Goal: Download file/media

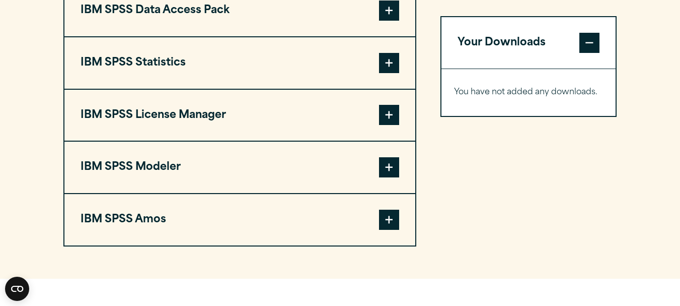
scroll to position [831, 0]
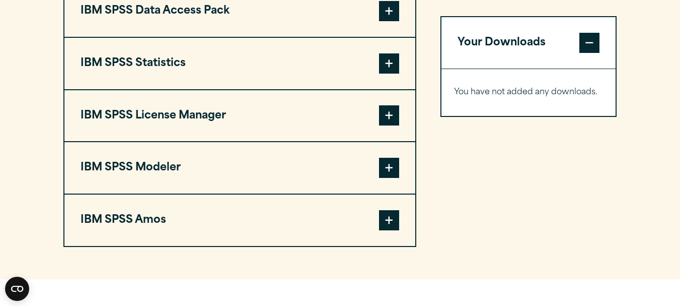
click at [390, 59] on span at bounding box center [389, 63] width 20 height 20
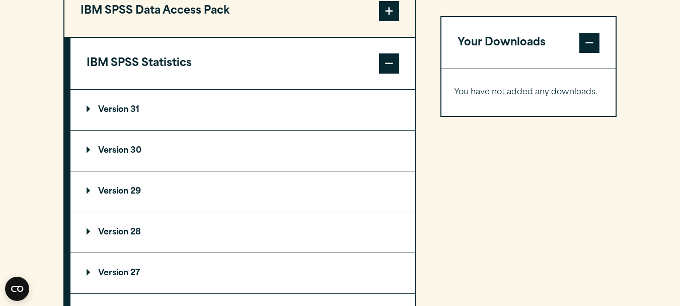
click at [124, 107] on p "Version 31" at bounding box center [113, 110] width 53 height 8
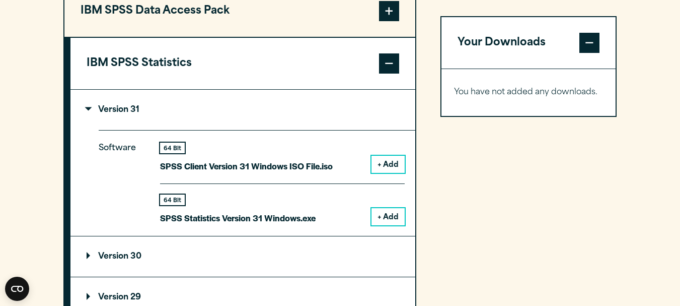
click at [390, 220] on button "+ Add" at bounding box center [388, 216] width 33 height 17
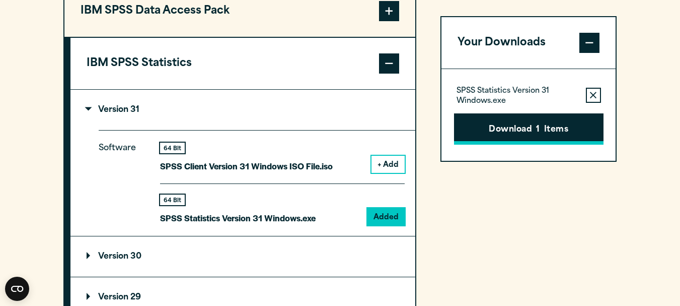
click at [552, 125] on button "Download 1 Items" at bounding box center [529, 128] width 150 height 31
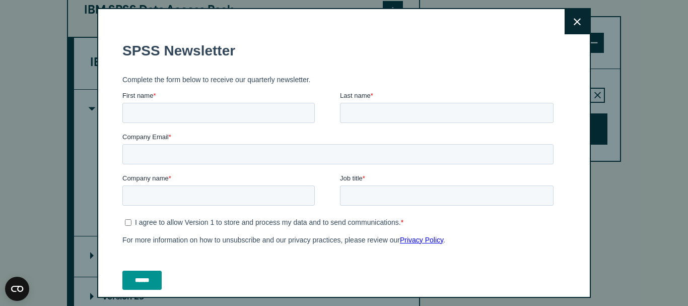
click at [573, 24] on icon at bounding box center [576, 22] width 7 height 8
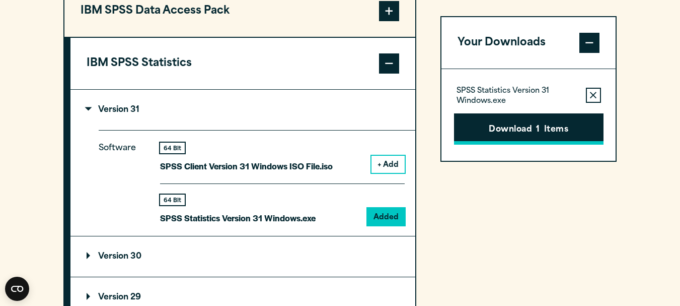
click at [527, 131] on button "Download 1 Items" at bounding box center [529, 128] width 150 height 31
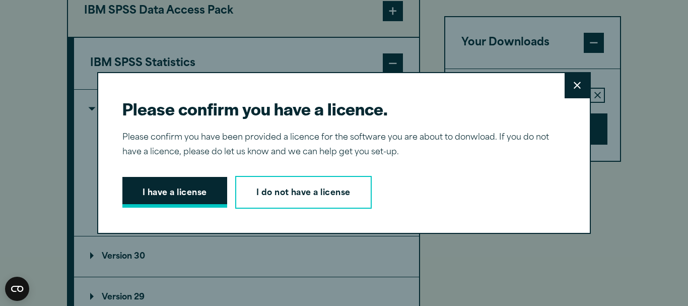
click at [192, 197] on button "I have a license" at bounding box center [174, 192] width 105 height 31
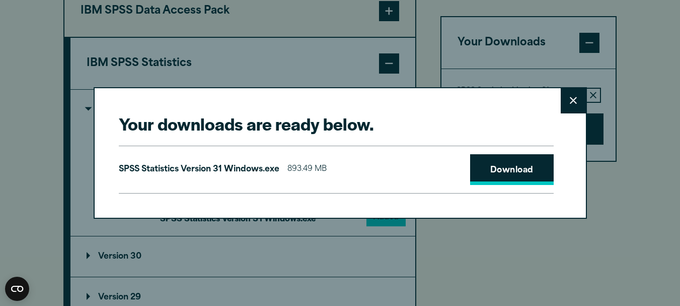
click at [508, 164] on link "Download" at bounding box center [512, 169] width 84 height 31
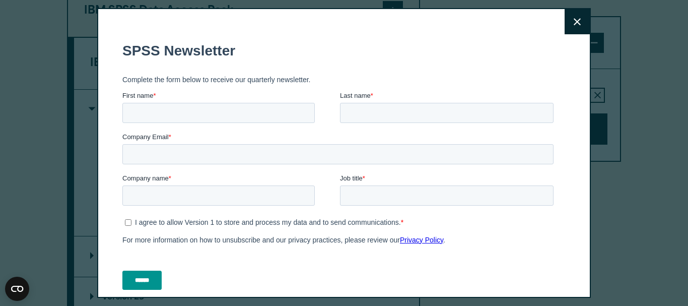
click at [660, 33] on div "Close" at bounding box center [344, 153] width 688 height 306
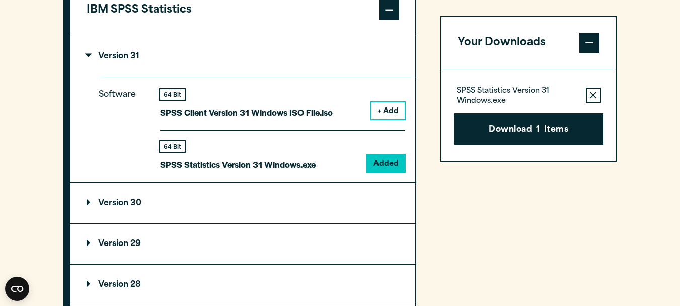
scroll to position [885, 0]
click at [126, 237] on summary "Version 29" at bounding box center [242, 243] width 345 height 40
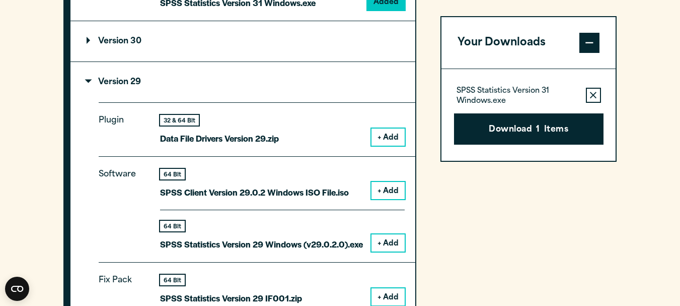
scroll to position [1046, 0]
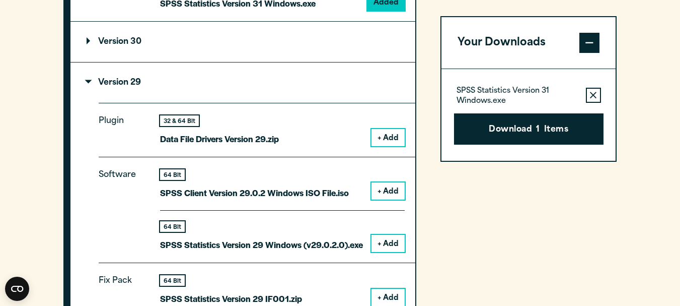
click at [375, 246] on button "+ Add" at bounding box center [388, 243] width 33 height 17
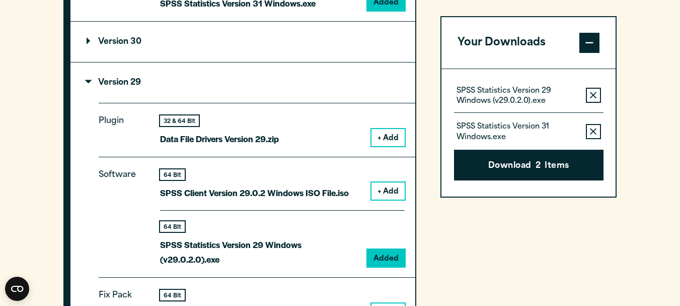
click at [593, 129] on icon "button" at bounding box center [593, 131] width 7 height 7
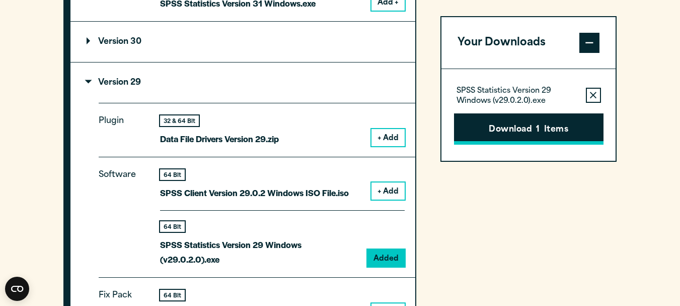
click at [546, 118] on button "Download 1 Items" at bounding box center [529, 128] width 150 height 31
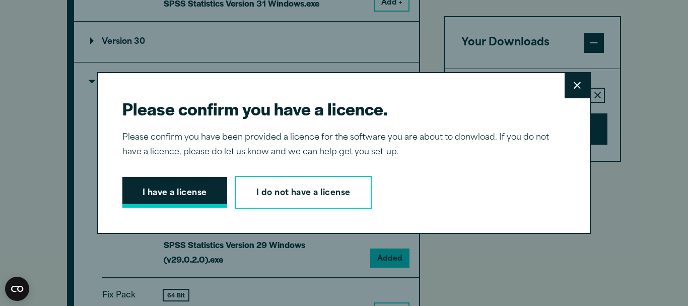
click at [181, 196] on button "I have a license" at bounding box center [174, 192] width 105 height 31
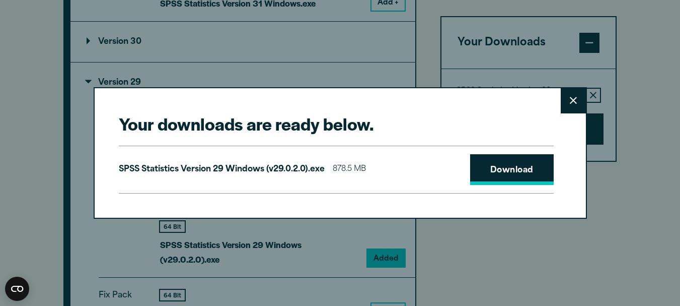
click at [528, 164] on link "Download" at bounding box center [512, 169] width 84 height 31
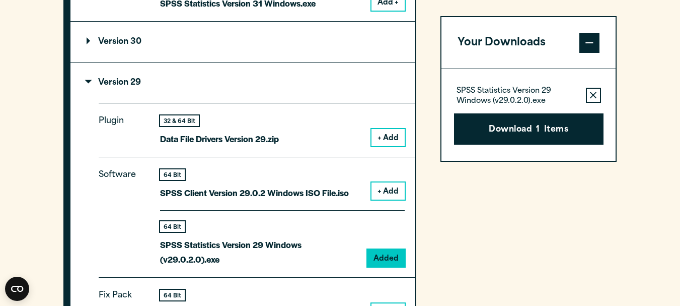
click at [659, 85] on div "Your downloads are ready below. Close SPSS Statistics Version 29 Windows (v29.0…" at bounding box center [340, 153] width 680 height 306
click at [530, 116] on button "Download 1 Items" at bounding box center [529, 128] width 150 height 31
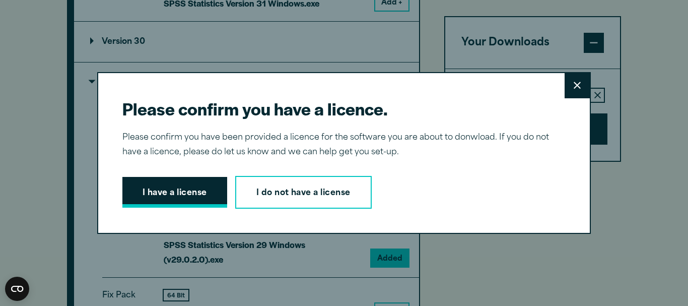
click at [174, 189] on button "I have a license" at bounding box center [174, 192] width 105 height 31
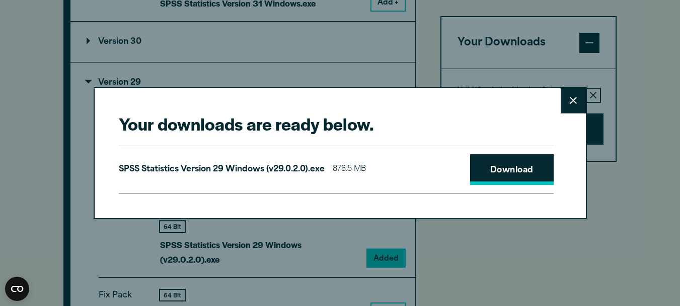
click at [492, 168] on link "Download" at bounding box center [512, 169] width 84 height 31
click at [396, 147] on div "SPSS Statistics Version 29 Windows (v29.0.2.0).exe 878.5 MB Download" at bounding box center [336, 170] width 435 height 48
click at [579, 96] on button "Close" at bounding box center [573, 100] width 25 height 25
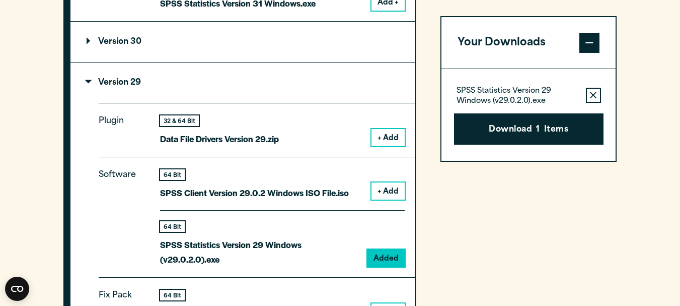
drag, startPoint x: 586, startPoint y: 55, endPoint x: 643, endPoint y: -22, distance: 95.7
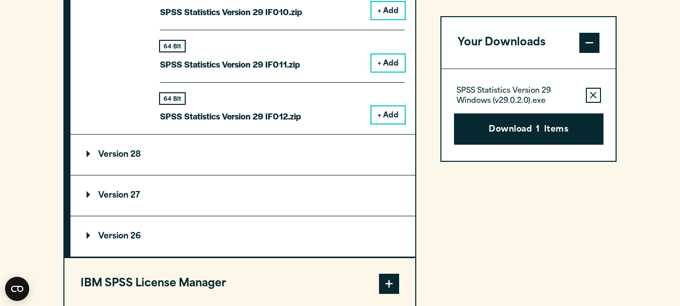
scroll to position [1816, 0]
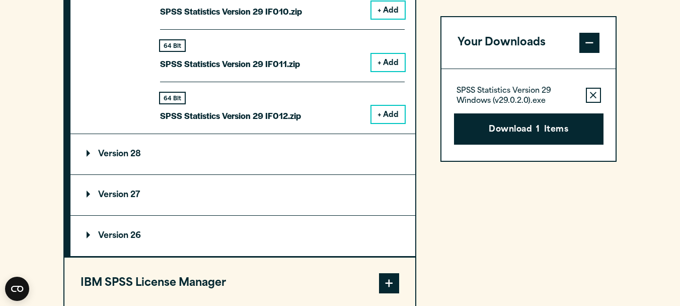
click at [300, 161] on summary "Version 28" at bounding box center [242, 154] width 345 height 40
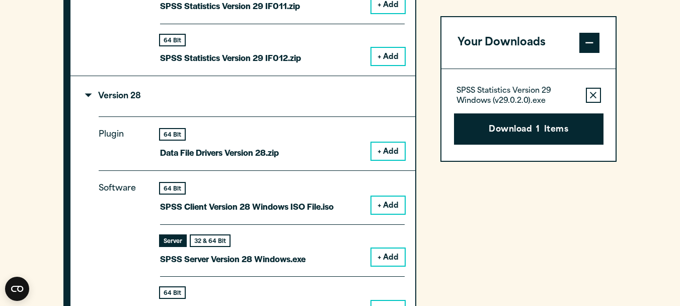
scroll to position [1873, 0]
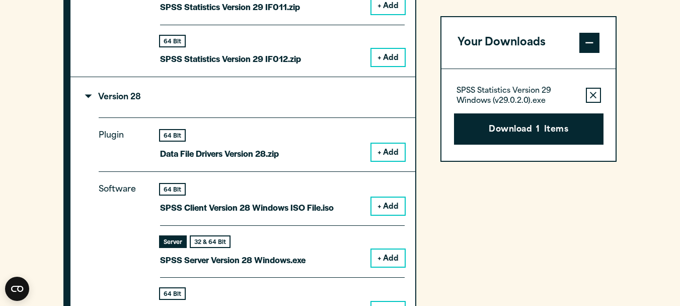
click at [306, 95] on summary "Version 28" at bounding box center [242, 97] width 345 height 40
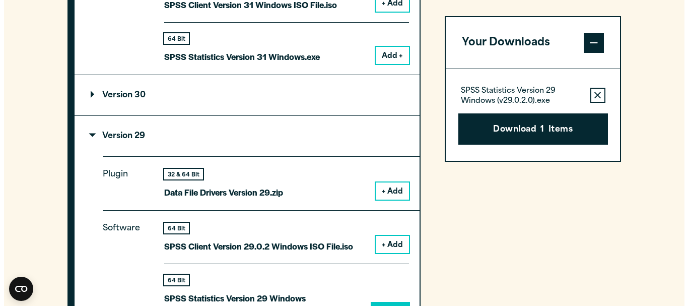
scroll to position [992, 0]
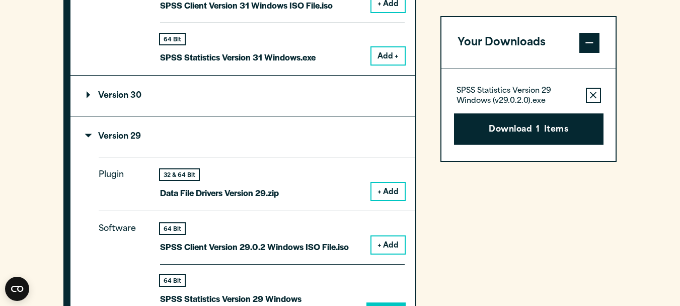
click at [306, 95] on summary "Version 30" at bounding box center [242, 96] width 345 height 40
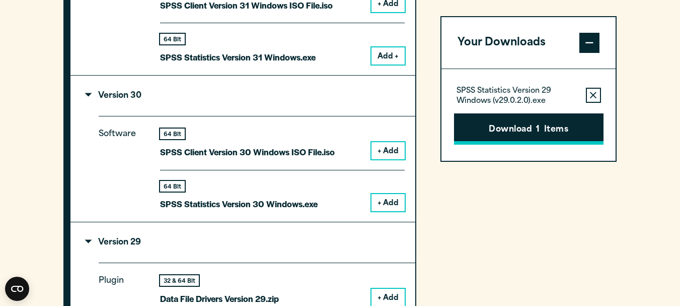
click at [499, 120] on button "Download 1 Items" at bounding box center [529, 128] width 150 height 31
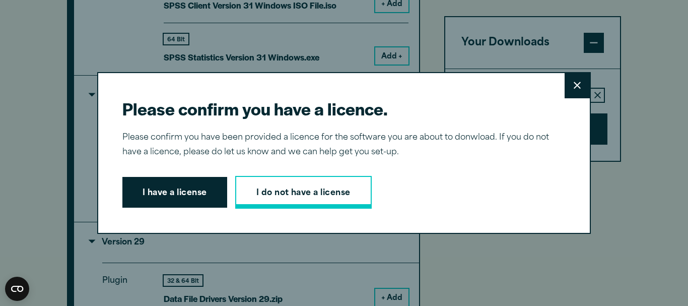
click at [309, 191] on link "I do not have a license" at bounding box center [303, 192] width 136 height 33
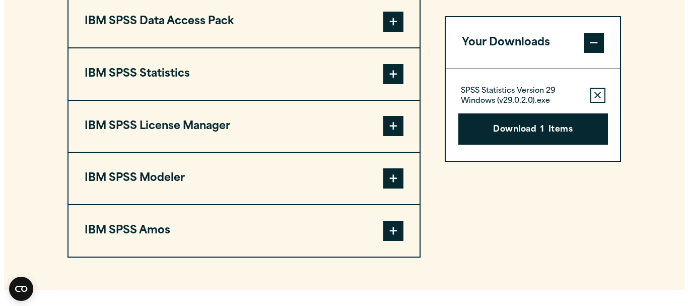
scroll to position [820, 0]
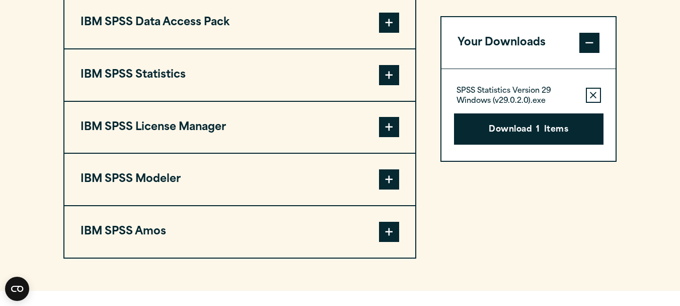
click at [395, 79] on span at bounding box center [389, 75] width 20 height 20
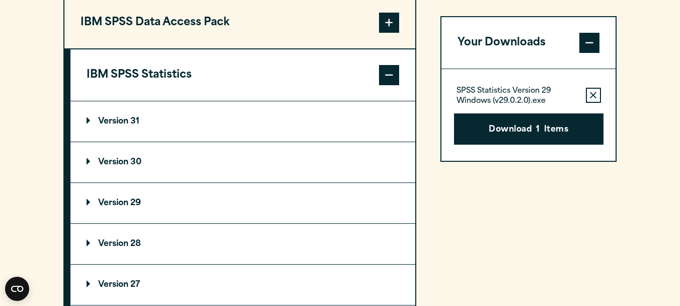
click at [200, 131] on summary "Version 31" at bounding box center [242, 121] width 345 height 40
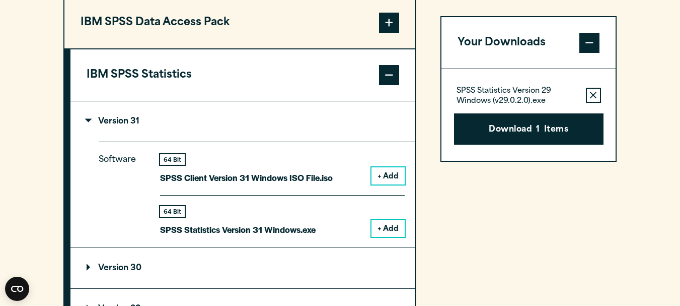
click at [387, 230] on button "+ Add" at bounding box center [388, 228] width 33 height 17
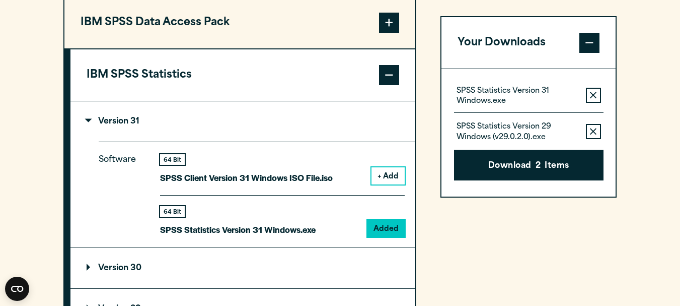
click at [587, 129] on button "Remove this item from your software download list" at bounding box center [593, 131] width 15 height 15
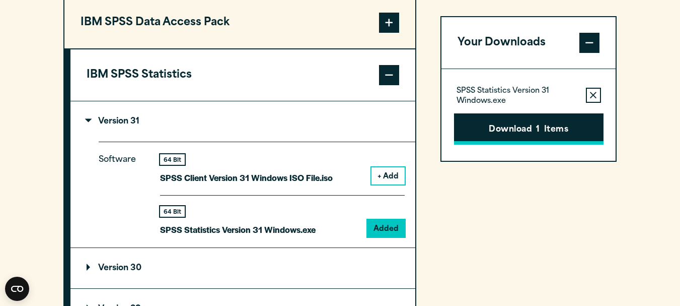
click at [524, 129] on button "Download 1 Items" at bounding box center [529, 128] width 150 height 31
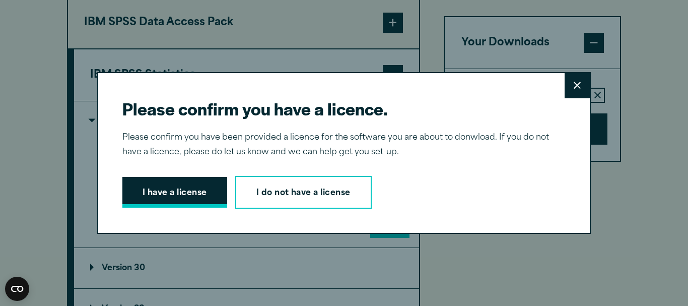
click at [167, 191] on button "I have a license" at bounding box center [174, 192] width 105 height 31
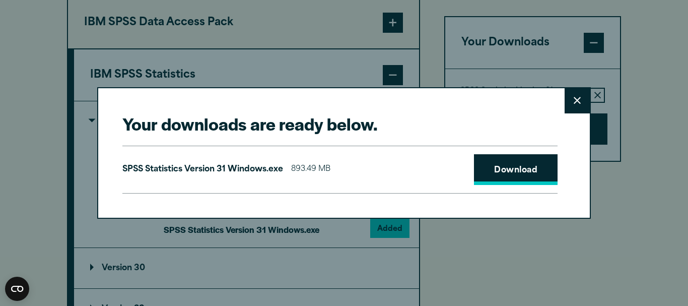
click at [526, 166] on link "Download" at bounding box center [516, 169] width 84 height 31
click at [567, 103] on button "Close" at bounding box center [576, 100] width 25 height 25
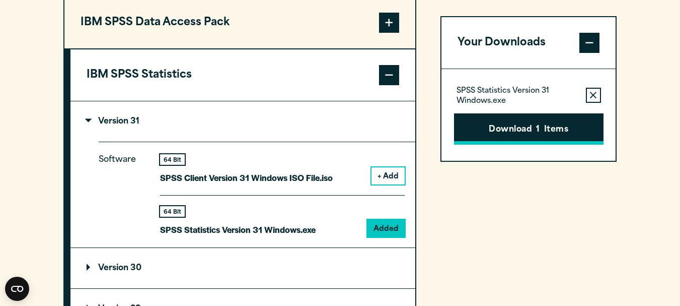
click at [509, 134] on button "Download 1 Items" at bounding box center [529, 128] width 150 height 31
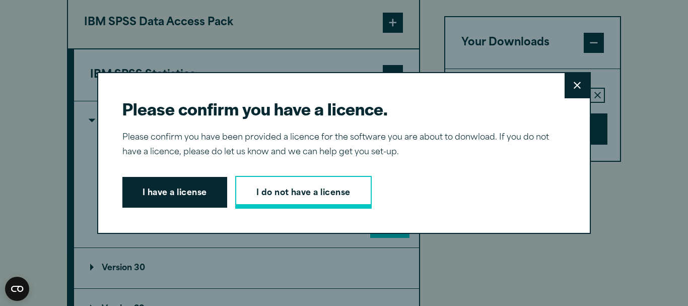
click at [298, 180] on link "I do not have a license" at bounding box center [303, 192] width 136 height 33
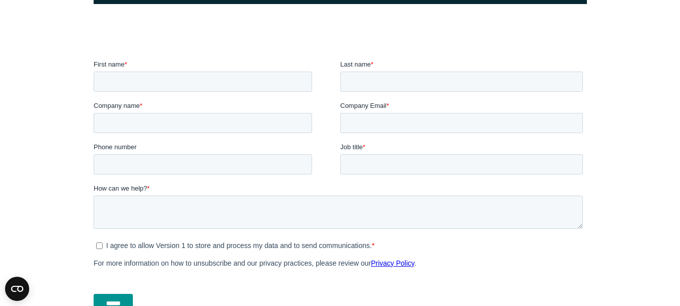
scroll to position [305, 0]
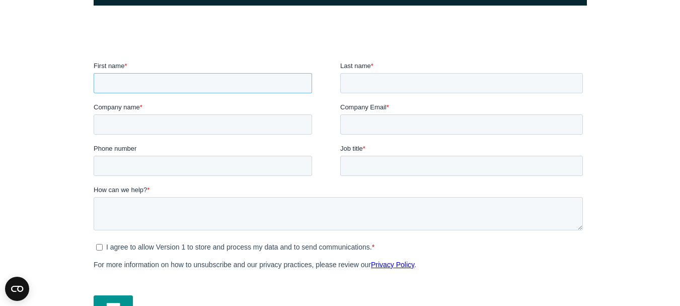
click at [205, 82] on input "First name *" at bounding box center [202, 83] width 219 height 20
type input "****"
click at [353, 88] on input "Last name *" at bounding box center [461, 83] width 243 height 20
type input "*******"
click at [270, 132] on input "Company name *" at bounding box center [202, 124] width 219 height 20
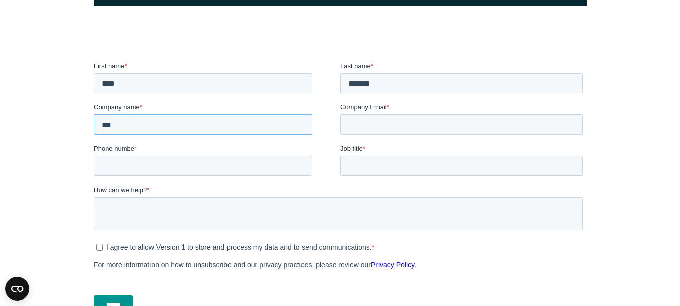
type input "***"
click at [393, 123] on input "Company Email *" at bounding box center [461, 124] width 243 height 20
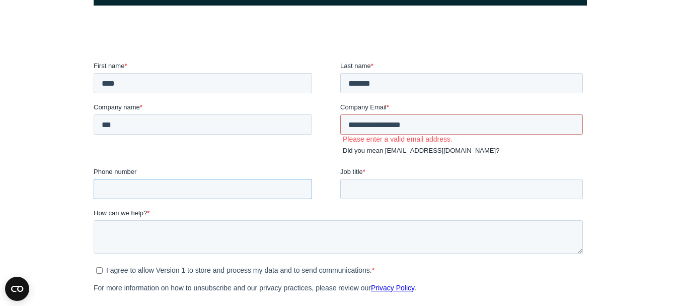
click at [209, 185] on input "Phone number" at bounding box center [202, 189] width 219 height 20
click at [445, 117] on input "**********" at bounding box center [461, 124] width 243 height 20
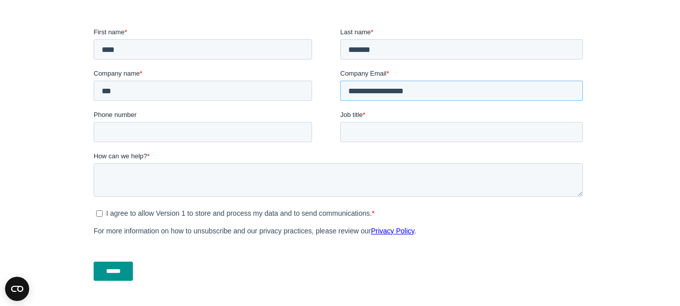
scroll to position [339, 0]
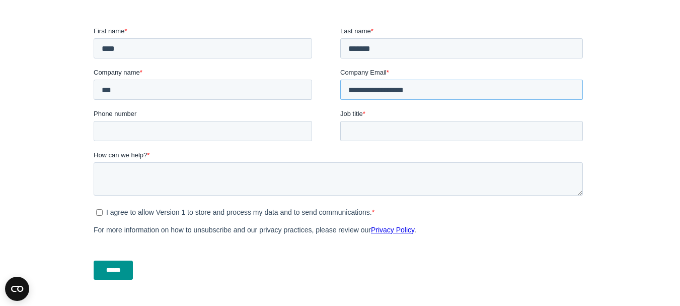
type input "**********"
click at [123, 276] on input "******" at bounding box center [112, 269] width 39 height 19
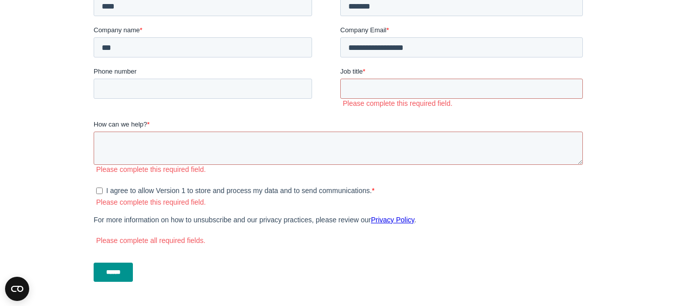
scroll to position [384, 0]
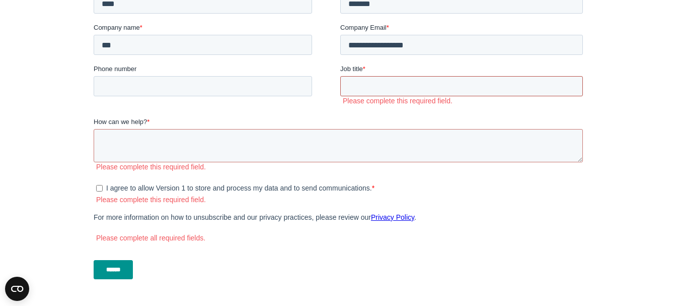
click at [372, 90] on input "Job title *" at bounding box center [461, 87] width 243 height 20
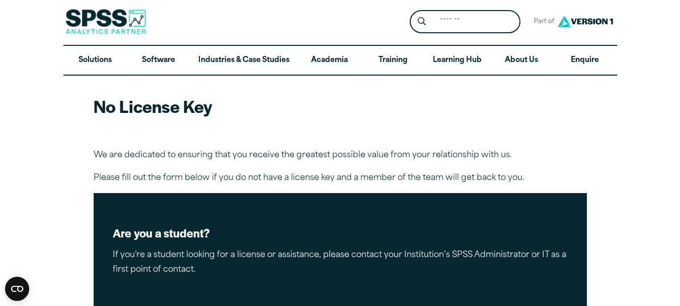
scroll to position [0, 0]
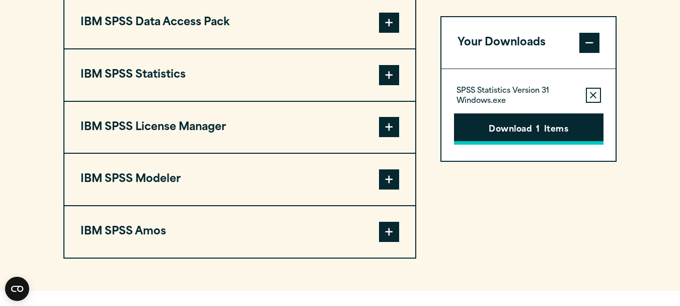
click at [468, 116] on button "Download 1 Items" at bounding box center [529, 128] width 150 height 31
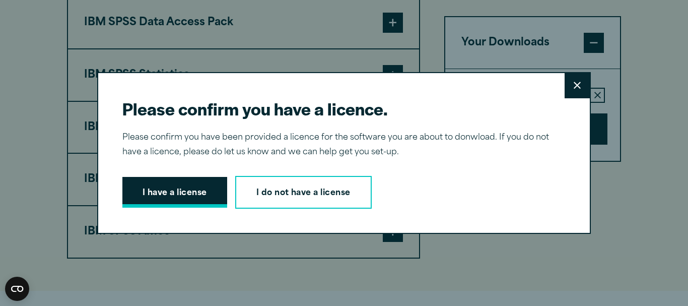
click at [150, 177] on button "I have a license" at bounding box center [174, 192] width 105 height 31
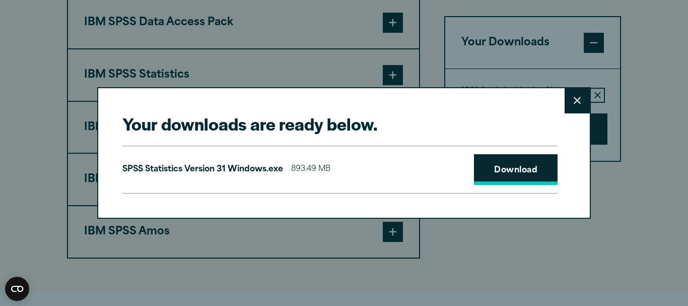
click at [490, 167] on link "Download" at bounding box center [516, 169] width 84 height 31
click at [573, 97] on icon at bounding box center [576, 101] width 7 height 8
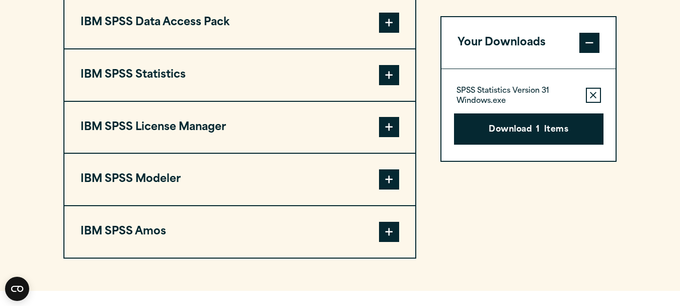
click at [394, 74] on span at bounding box center [389, 75] width 20 height 20
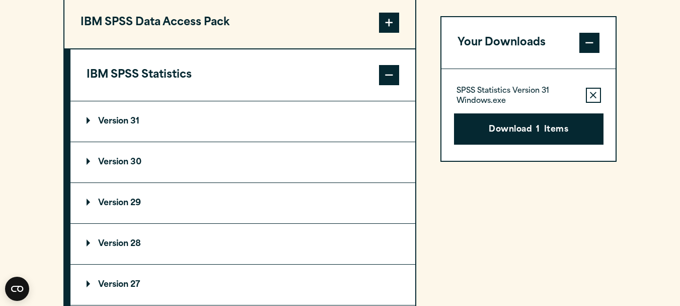
click at [251, 170] on summary "Version 30" at bounding box center [242, 162] width 345 height 40
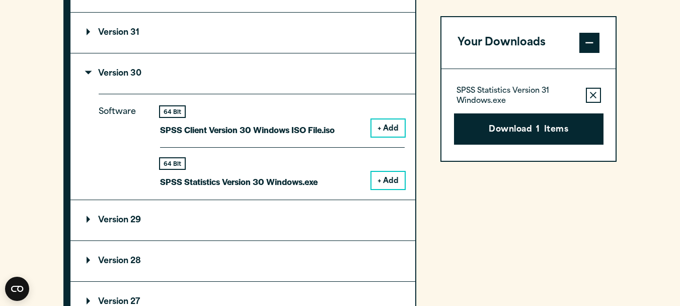
scroll to position [909, 0]
click at [300, 214] on summary "Version 29" at bounding box center [242, 219] width 345 height 40
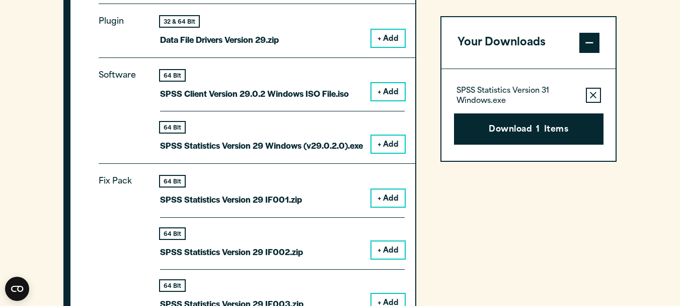
scroll to position [1144, 0]
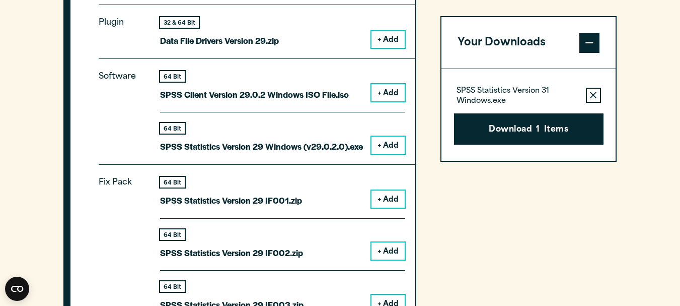
click at [386, 142] on button "+ Add" at bounding box center [388, 144] width 33 height 17
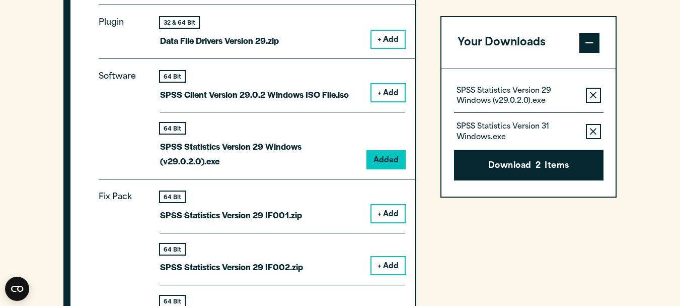
click at [592, 129] on icon "button" at bounding box center [593, 131] width 7 height 7
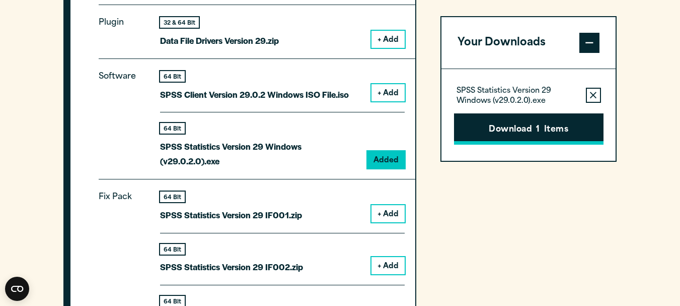
click at [535, 131] on button "Download 1 Items" at bounding box center [529, 128] width 150 height 31
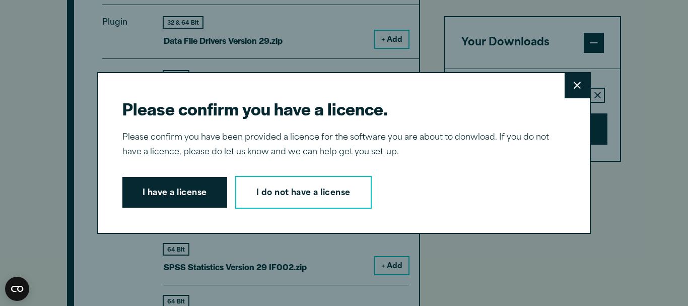
click at [178, 217] on div "Please confirm you have a licence. Close Please confirm you have been provided …" at bounding box center [343, 153] width 493 height 162
click at [167, 204] on button "I have a license" at bounding box center [174, 192] width 105 height 31
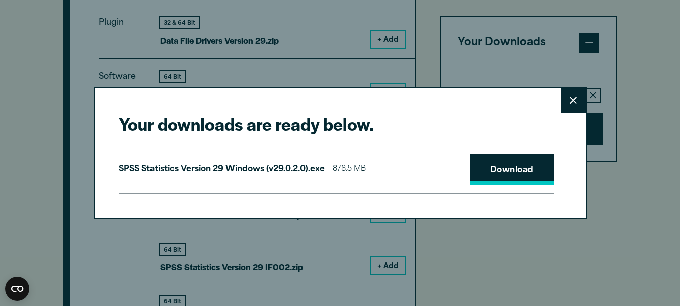
click at [505, 164] on link "Download" at bounding box center [512, 169] width 84 height 31
click at [565, 103] on button "Close" at bounding box center [573, 100] width 25 height 25
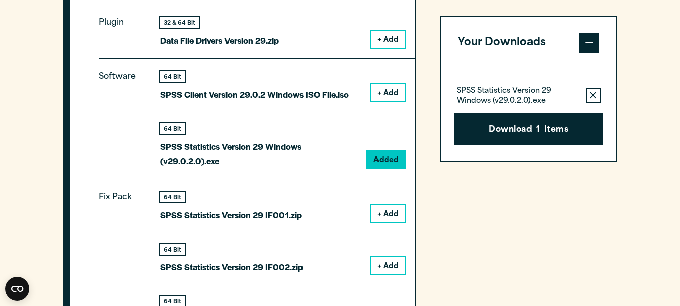
click at [382, 131] on div "64 Bit SPSS Statistics Version 29 Windows (v29.0.2.0).exe Added" at bounding box center [282, 140] width 245 height 56
click at [509, 127] on button "Download 1 Items" at bounding box center [529, 128] width 150 height 31
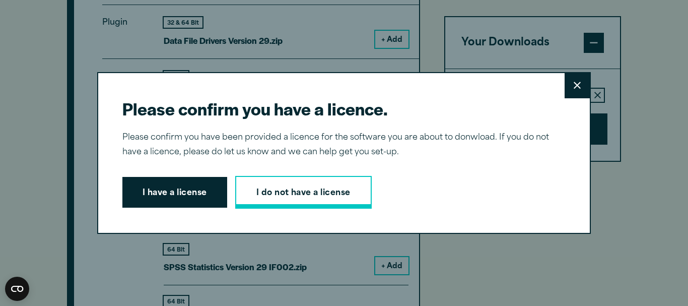
click at [275, 184] on link "I do not have a license" at bounding box center [303, 192] width 136 height 33
click at [574, 87] on icon at bounding box center [576, 85] width 7 height 7
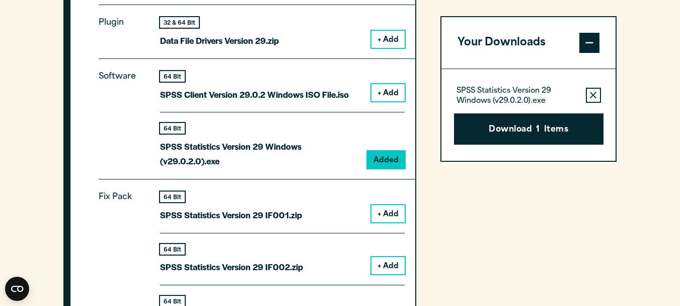
click at [590, 50] on span at bounding box center [589, 43] width 20 height 20
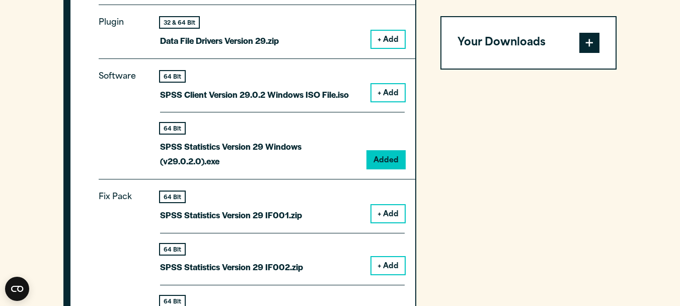
click at [590, 50] on span at bounding box center [589, 43] width 20 height 20
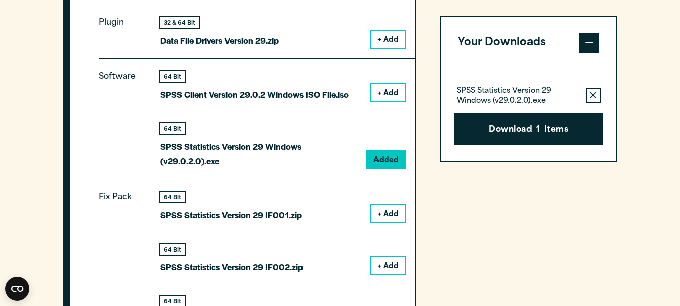
scroll to position [1107, 0]
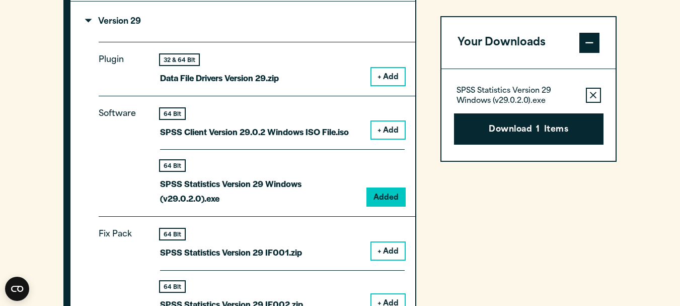
click at [385, 206] on div "Software 64 Bit SPSS Client Version 29.0.2 Windows ISO File.iso + Add 64 Bit Ad…" at bounding box center [257, 156] width 317 height 120
click at [540, 140] on button "Download 1 Items" at bounding box center [529, 128] width 150 height 31
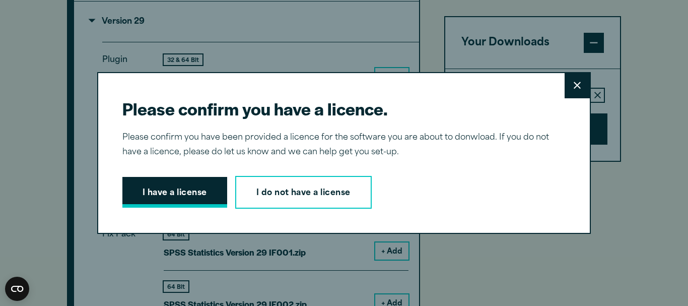
click at [192, 195] on button "I have a license" at bounding box center [174, 192] width 105 height 31
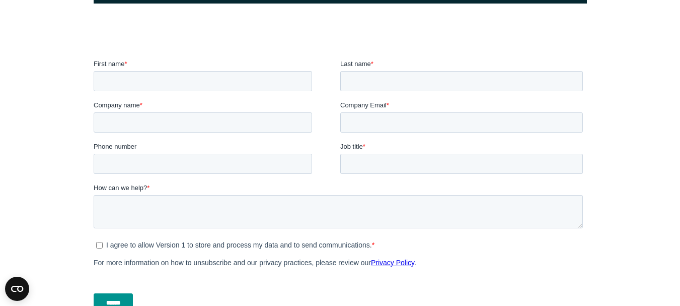
scroll to position [305, 0]
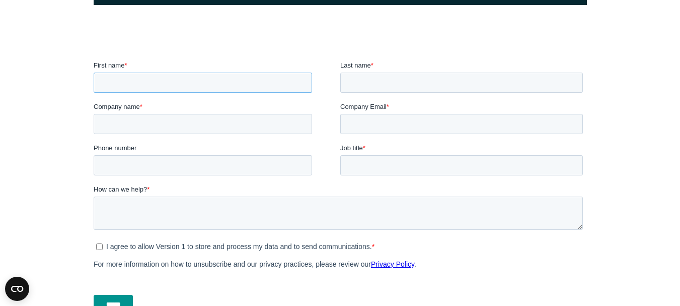
click at [192, 92] on input "First name *" at bounding box center [202, 82] width 219 height 20
type input "****"
click at [435, 76] on input "Last name *" at bounding box center [461, 82] width 243 height 20
type input "*******"
click at [211, 130] on input "Company name *" at bounding box center [202, 124] width 219 height 20
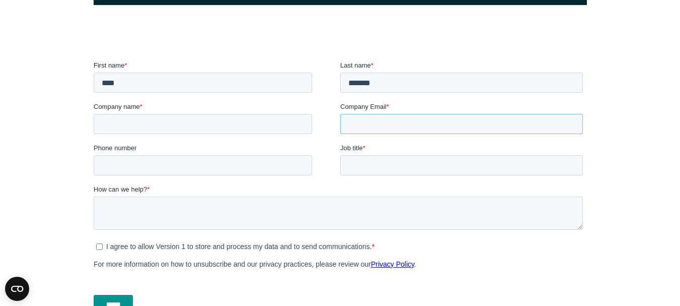
click at [371, 118] on input "Company Email *" at bounding box center [461, 124] width 243 height 20
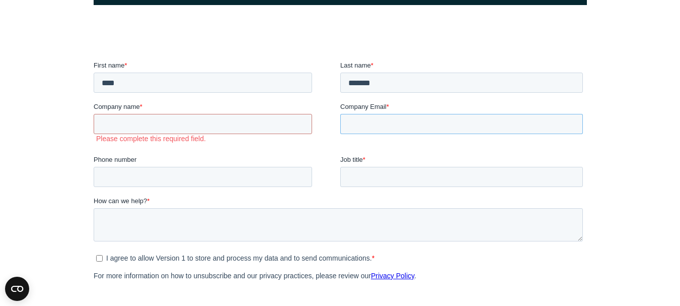
type input "**********"
click at [259, 181] on input "Phone number" at bounding box center [202, 177] width 219 height 20
type input "**********"
click at [355, 181] on input "Job title *" at bounding box center [461, 177] width 243 height 20
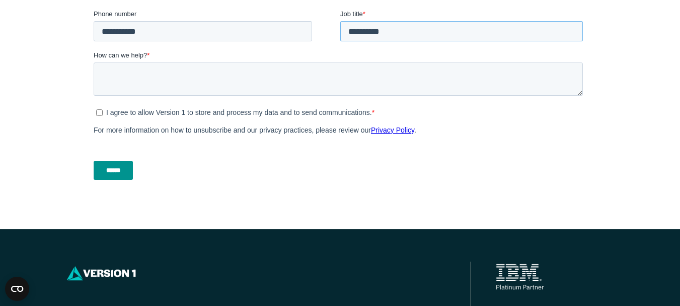
scroll to position [457, 0]
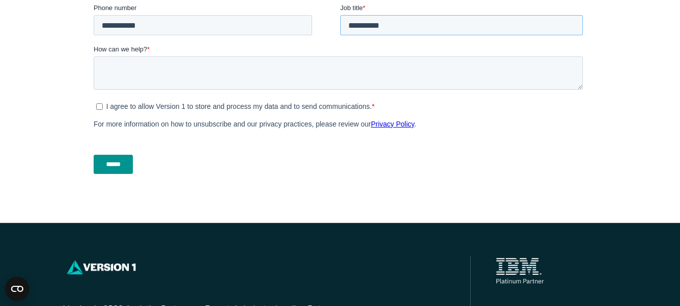
type input "**********"
click at [128, 165] on input "******" at bounding box center [112, 164] width 39 height 19
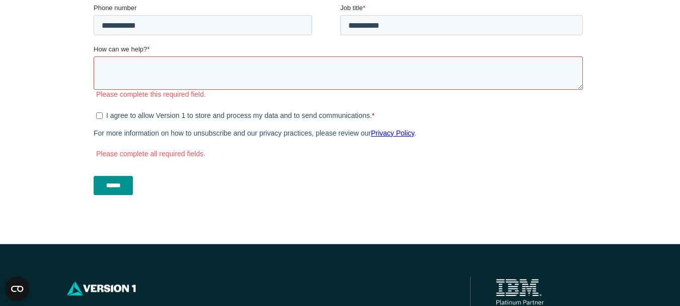
click at [166, 75] on textarea "How can we help? *" at bounding box center [337, 73] width 489 height 33
